Goal: Information Seeking & Learning: Learn about a topic

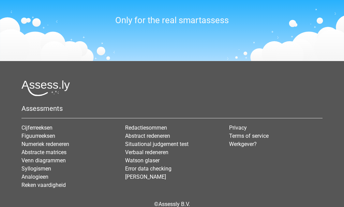
scroll to position [876, 0]
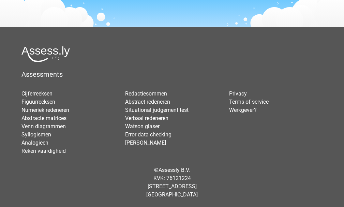
click at [32, 93] on link "Cijferreeksen" at bounding box center [37, 93] width 31 height 6
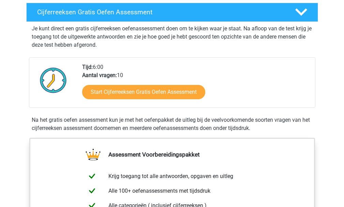
scroll to position [102, 0]
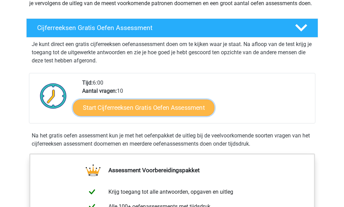
click at [100, 115] on link "Start Cijferreeksen Gratis Oefen Assessment" at bounding box center [144, 107] width 142 height 16
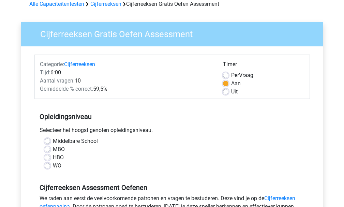
scroll to position [68, 0]
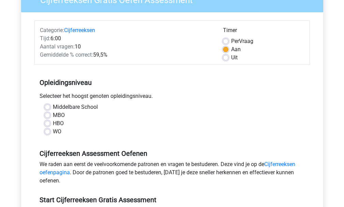
click at [58, 132] on label "WO" at bounding box center [57, 132] width 9 height 8
click at [50, 132] on input "WO" at bounding box center [47, 131] width 5 height 7
radio input "true"
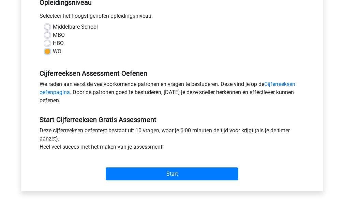
scroll to position [137, 0]
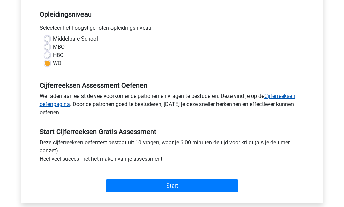
click at [280, 95] on link "Cijferreeksen oefenpagina" at bounding box center [168, 100] width 256 height 15
click at [281, 94] on link "Cijferreeksen oefenpagina" at bounding box center [168, 100] width 256 height 15
click at [284, 94] on link "Cijferreeksen oefenpagina" at bounding box center [168, 100] width 256 height 15
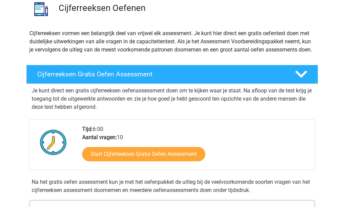
scroll to position [68, 0]
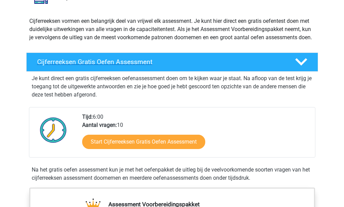
click at [103, 66] on h4 "Cijferreeksen Gratis Oefen Assessment" at bounding box center [160, 62] width 247 height 8
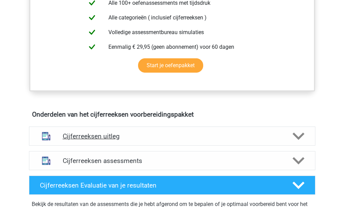
scroll to position [205, 0]
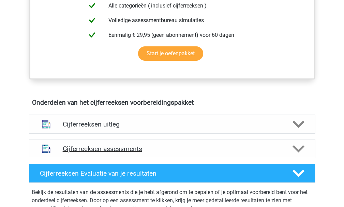
click at [74, 153] on h4 "Cijferreeksen assessments" at bounding box center [172, 149] width 219 height 8
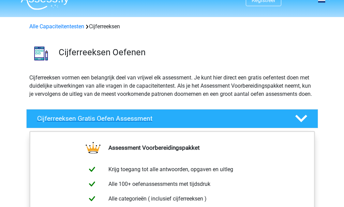
scroll to position [0, 0]
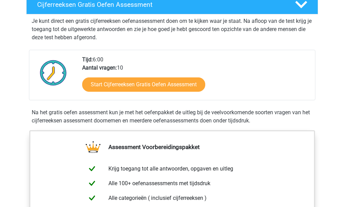
scroll to position [137, 0]
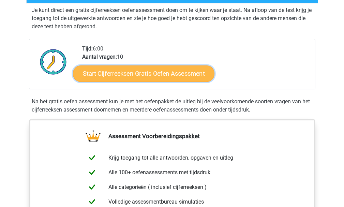
click at [131, 81] on link "Start Cijferreeksen Gratis Oefen Assessment" at bounding box center [144, 73] width 142 height 16
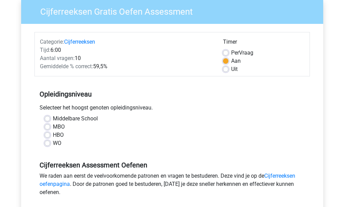
scroll to position [68, 0]
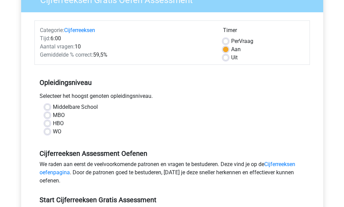
click at [55, 131] on label "WO" at bounding box center [57, 132] width 9 height 8
click at [50, 131] on input "WO" at bounding box center [47, 131] width 5 height 7
radio input "true"
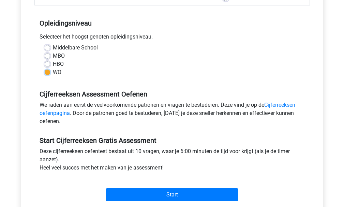
scroll to position [137, 0]
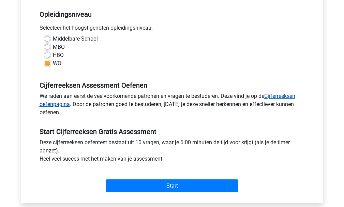
click at [284, 96] on link "Cijferreeksen oefenpagina" at bounding box center [168, 100] width 256 height 15
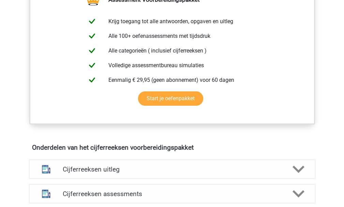
scroll to position [307, 0]
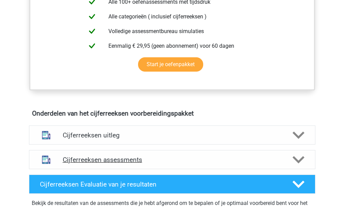
click at [85, 164] on h4 "Cijferreeksen assessments" at bounding box center [172, 160] width 219 height 8
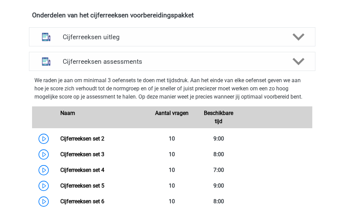
scroll to position [410, 0]
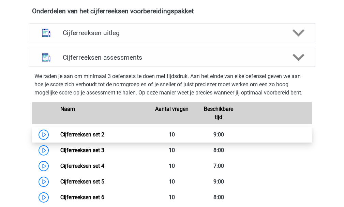
click at [79, 138] on link "Cijferreeksen set 2" at bounding box center [82, 134] width 44 height 6
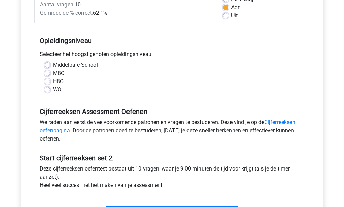
scroll to position [137, 0]
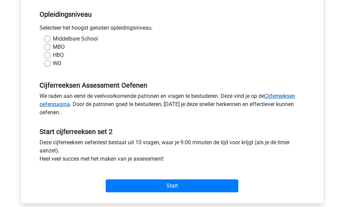
click at [53, 104] on link "Cijferreeksen oefenpagina" at bounding box center [168, 100] width 256 height 15
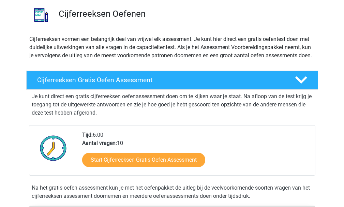
scroll to position [68, 0]
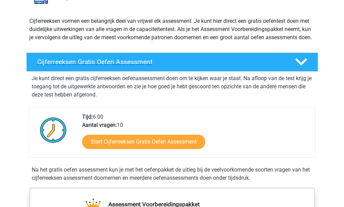
click at [298, 68] on icon at bounding box center [302, 62] width 12 height 12
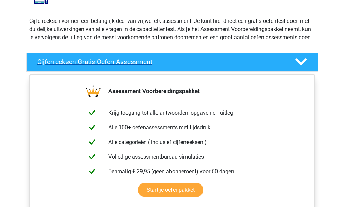
click at [298, 68] on icon at bounding box center [302, 62] width 12 height 12
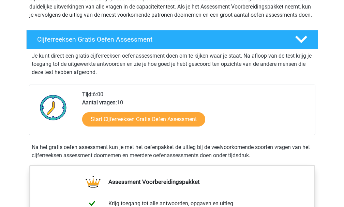
scroll to position [102, 0]
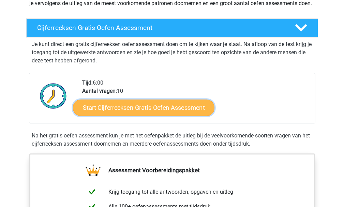
click at [109, 114] on link "Start Cijferreeksen Gratis Oefen Assessment" at bounding box center [144, 107] width 142 height 16
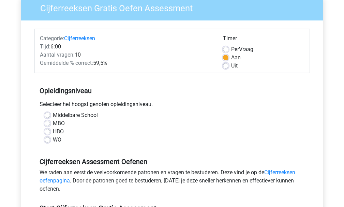
scroll to position [68, 0]
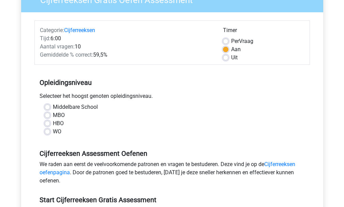
click at [55, 132] on label "WO" at bounding box center [57, 132] width 9 height 8
click at [50, 132] on input "WO" at bounding box center [47, 131] width 5 height 7
radio input "true"
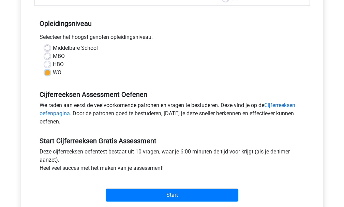
scroll to position [137, 0]
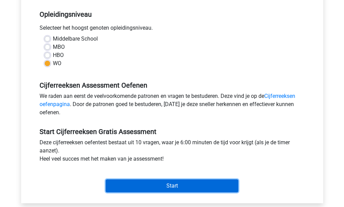
click at [163, 183] on input "Start" at bounding box center [172, 186] width 133 height 13
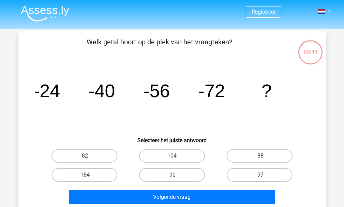
click at [266, 154] on label "-88" at bounding box center [260, 156] width 66 height 14
click at [265, 156] on input "-88" at bounding box center [262, 158] width 4 height 4
radio input "true"
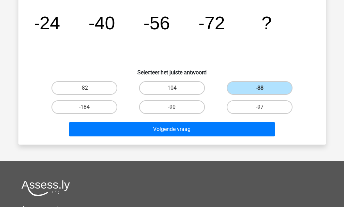
scroll to position [68, 0]
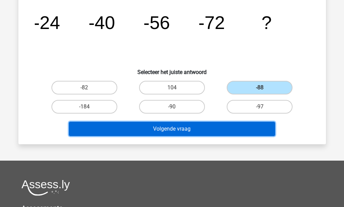
click at [195, 130] on button "Volgende vraag" at bounding box center [172, 129] width 207 height 14
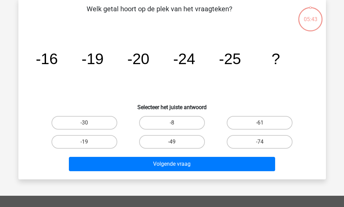
scroll to position [31, 0]
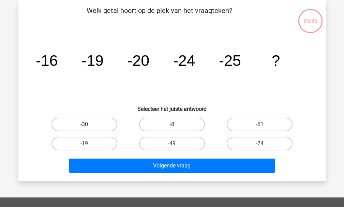
click at [89, 124] on label "-30" at bounding box center [85, 125] width 66 height 14
click at [89, 125] on input "-30" at bounding box center [86, 127] width 4 height 4
radio input "true"
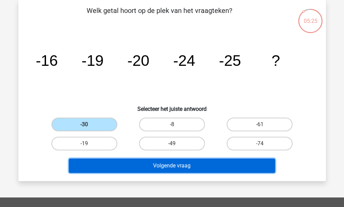
click at [121, 164] on button "Volgende vraag" at bounding box center [172, 166] width 207 height 14
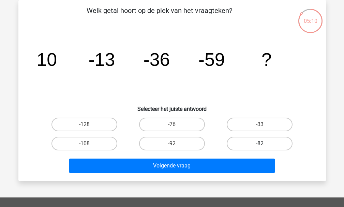
click at [267, 144] on label "-82" at bounding box center [260, 144] width 66 height 14
click at [265, 144] on input "-82" at bounding box center [262, 146] width 4 height 4
radio input "true"
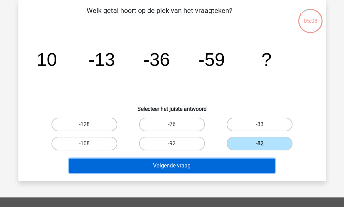
click at [215, 167] on button "Volgende vraag" at bounding box center [172, 166] width 207 height 14
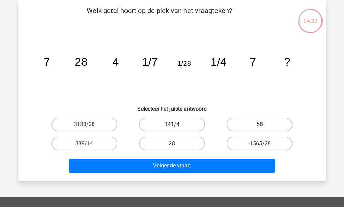
click at [169, 145] on label "28" at bounding box center [172, 144] width 66 height 14
click at [172, 145] on input "28" at bounding box center [174, 146] width 4 height 4
radio input "true"
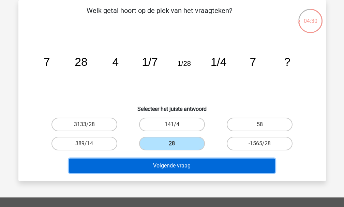
click at [187, 165] on button "Volgende vraag" at bounding box center [172, 166] width 207 height 14
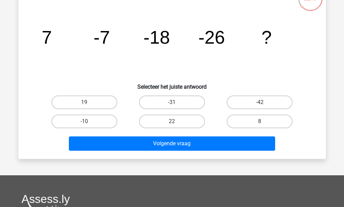
scroll to position [66, 0]
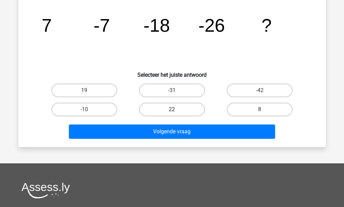
click at [159, 108] on label "22" at bounding box center [172, 110] width 66 height 14
click at [172, 110] on input "22" at bounding box center [174, 112] width 4 height 4
radio input "true"
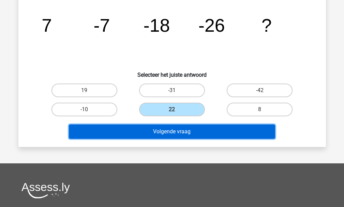
click at [165, 129] on button "Volgende vraag" at bounding box center [172, 132] width 207 height 14
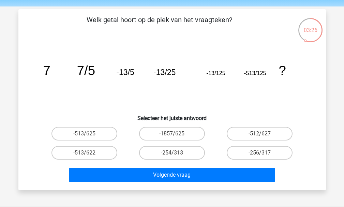
scroll to position [34, 0]
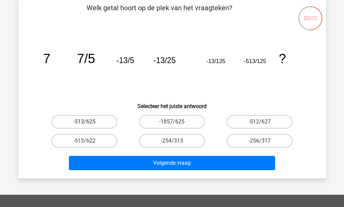
click at [98, 122] on label "-513/625" at bounding box center [85, 122] width 66 height 14
click at [89, 122] on input "-513/625" at bounding box center [86, 124] width 4 height 4
radio input "true"
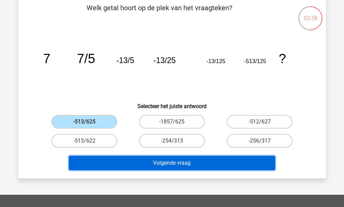
click at [245, 159] on button "Volgende vraag" at bounding box center [172, 163] width 207 height 14
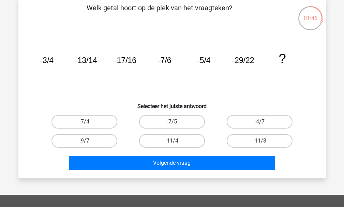
click at [175, 125] on input "-7/5" at bounding box center [174, 124] width 4 height 4
radio input "true"
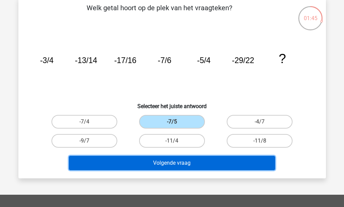
click at [188, 165] on button "Volgende vraag" at bounding box center [172, 163] width 207 height 14
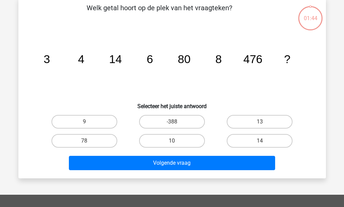
scroll to position [31, 0]
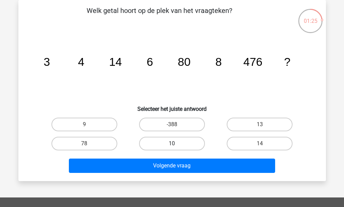
click at [183, 140] on label "10" at bounding box center [172, 144] width 66 height 14
click at [177, 144] on input "10" at bounding box center [174, 146] width 4 height 4
radio input "true"
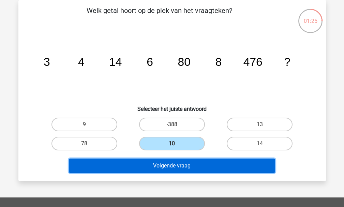
click at [184, 161] on button "Volgende vraag" at bounding box center [172, 166] width 207 height 14
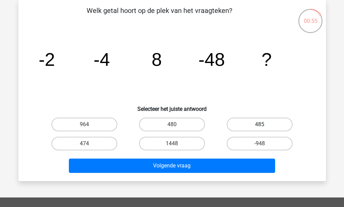
click at [248, 124] on label "485" at bounding box center [260, 125] width 66 height 14
click at [260, 125] on input "485" at bounding box center [262, 127] width 4 height 4
radio input "true"
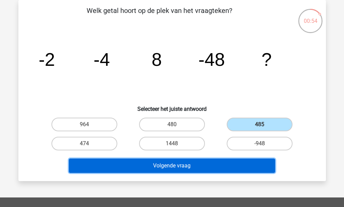
click at [223, 164] on button "Volgende vraag" at bounding box center [172, 166] width 207 height 14
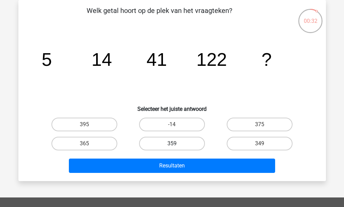
click at [177, 145] on label "359" at bounding box center [172, 144] width 66 height 14
click at [177, 145] on input "359" at bounding box center [174, 146] width 4 height 4
radio input "true"
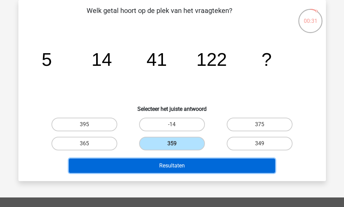
click at [183, 164] on button "Resultaten" at bounding box center [172, 166] width 207 height 14
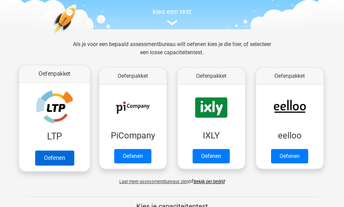
scroll to position [102, 0]
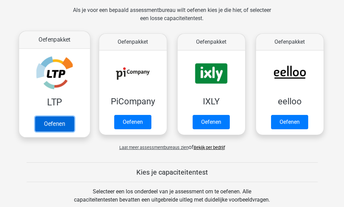
click at [47, 120] on link "Oefenen" at bounding box center [54, 123] width 39 height 15
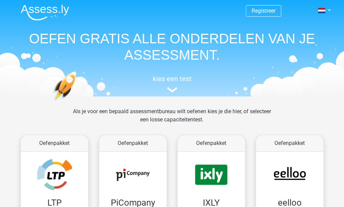
scroll to position [0, 0]
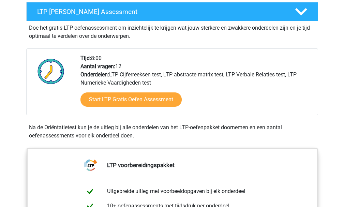
scroll to position [36, 0]
